Goal: Subscribe to service/newsletter

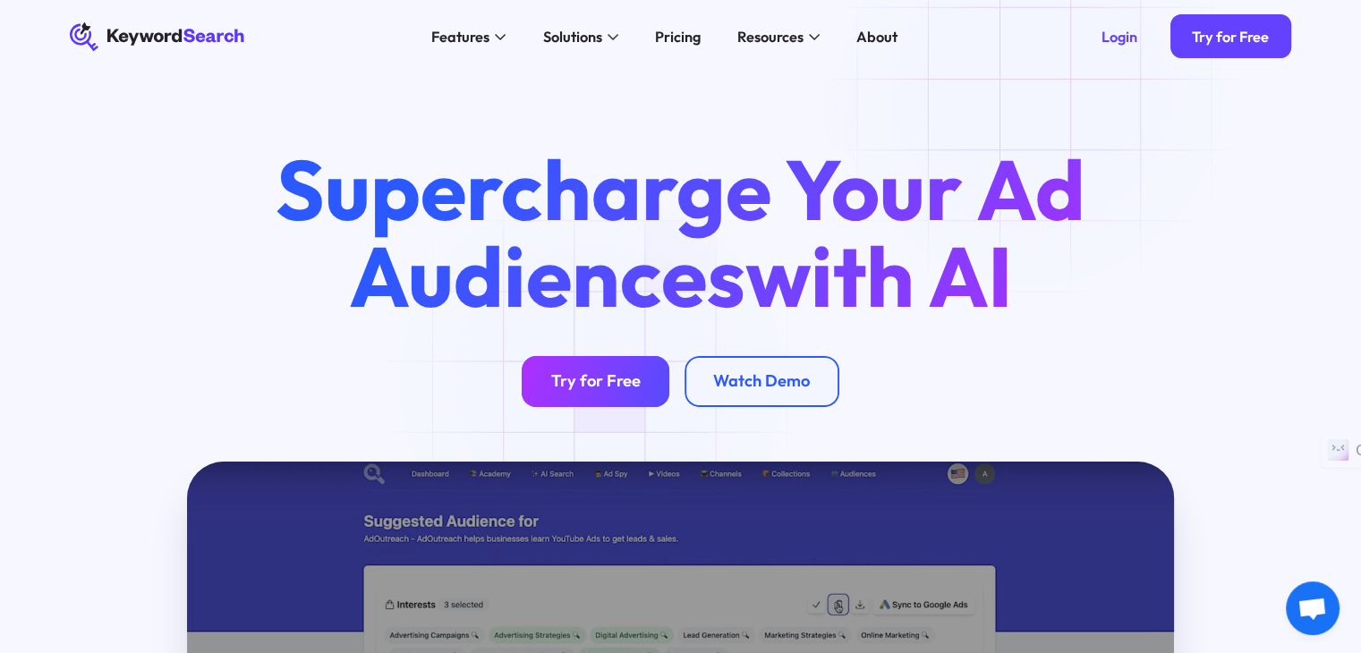
click at [599, 381] on div "Try for Free" at bounding box center [595, 381] width 89 height 21
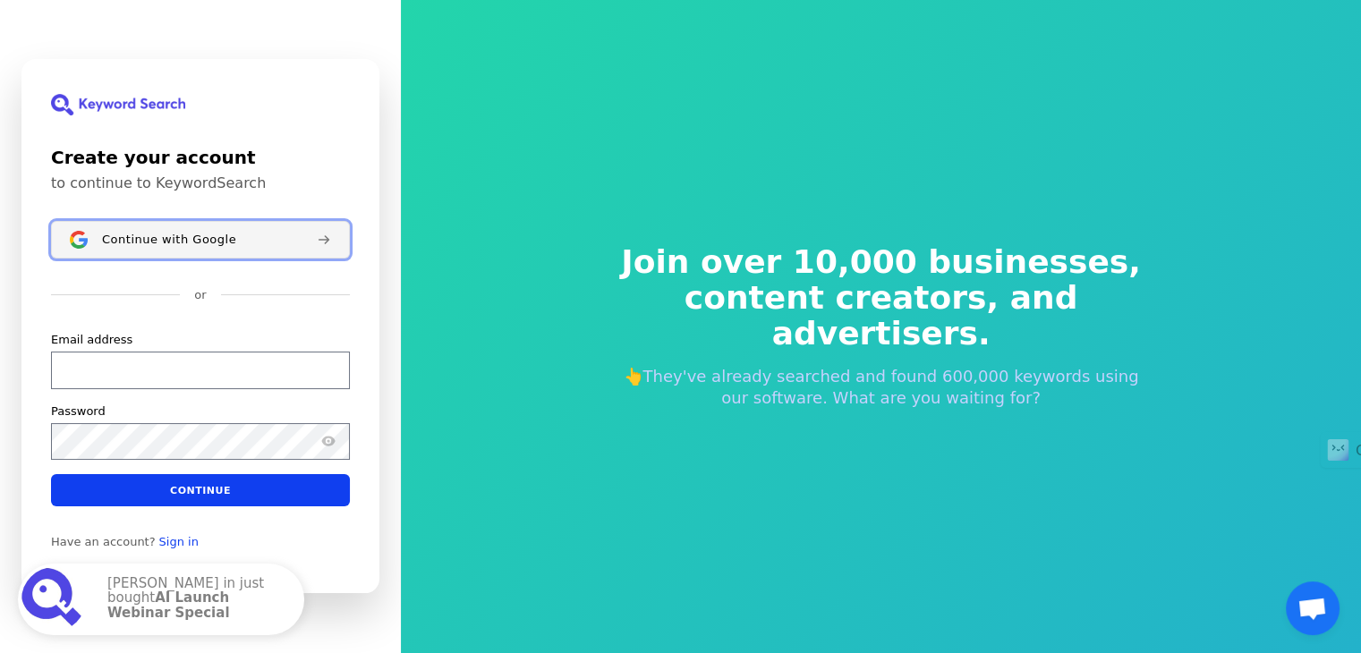
click at [152, 243] on span "Continue with Google" at bounding box center [169, 240] width 134 height 14
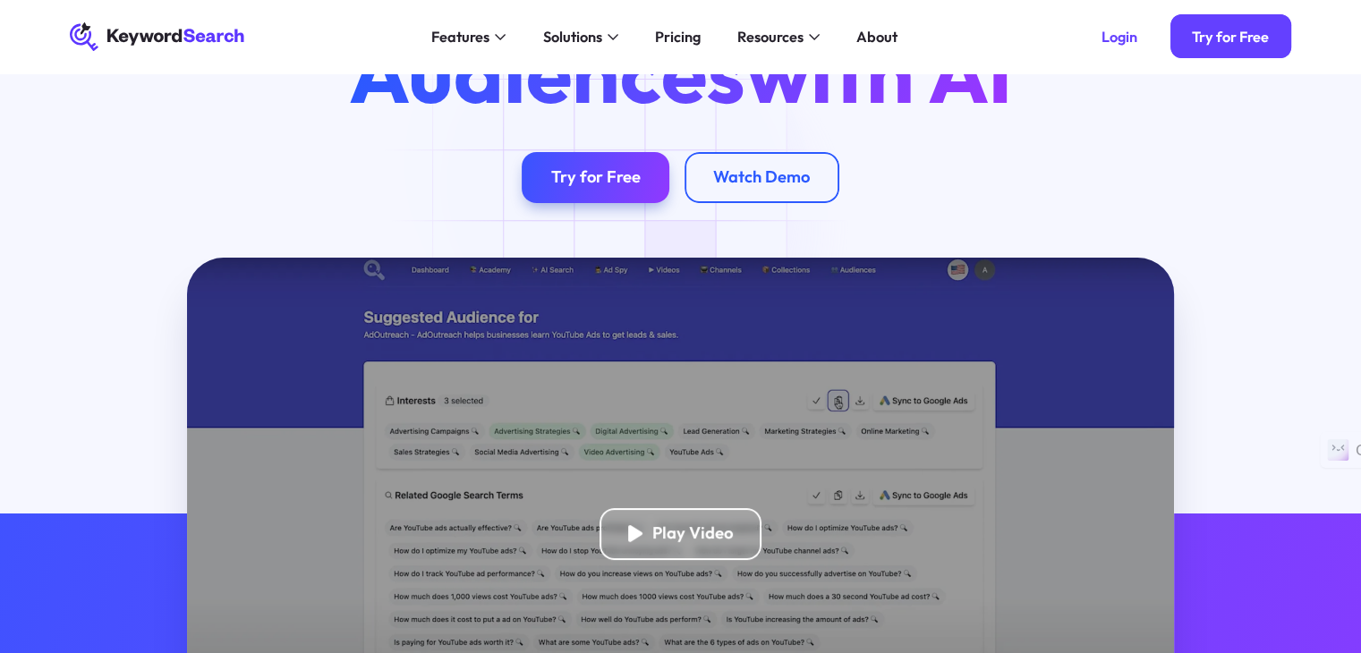
scroll to position [89, 0]
